Goal: Task Accomplishment & Management: Manage account settings

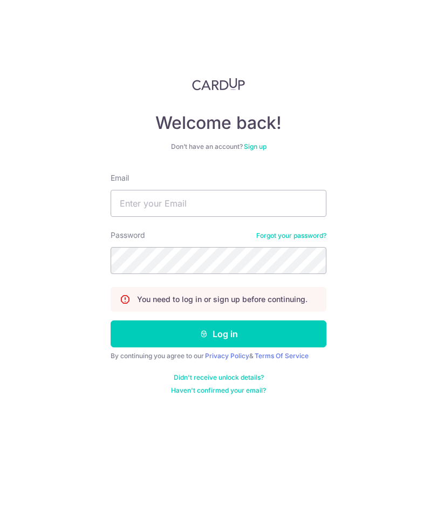
click at [229, 207] on input "Email" at bounding box center [219, 203] width 216 height 27
type input "[EMAIL_ADDRESS][DOMAIN_NAME]"
click at [283, 330] on button "Log in" at bounding box center [219, 334] width 216 height 27
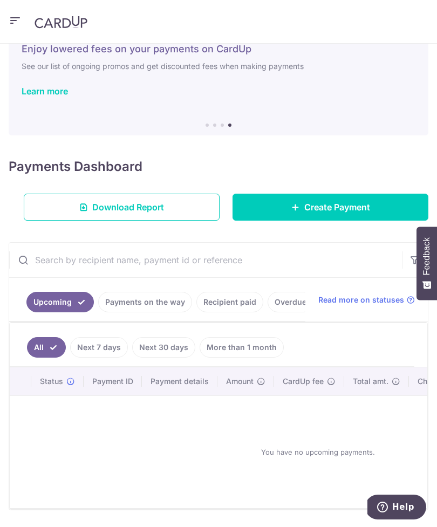
scroll to position [39, 0]
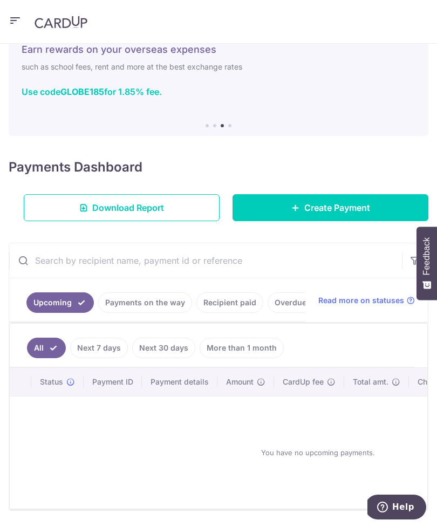
click at [184, 212] on link "Download Report" at bounding box center [122, 207] width 196 height 27
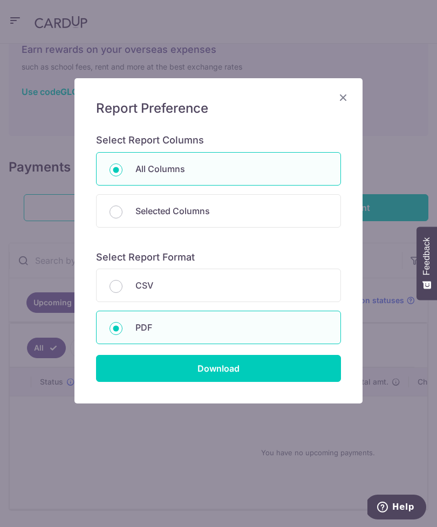
click at [257, 380] on input "Download" at bounding box center [218, 368] width 245 height 27
